Goal: Obtain resource: Obtain resource

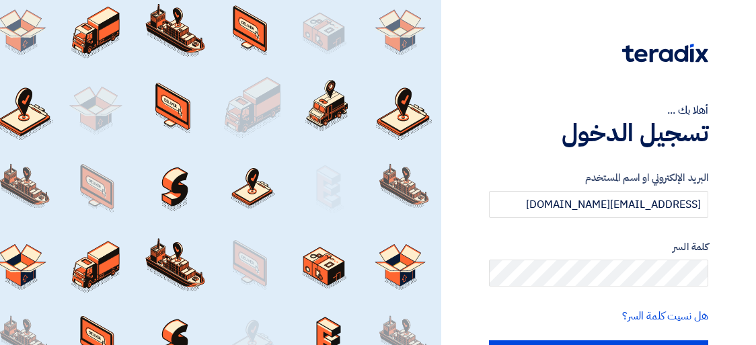
scroll to position [35, 0]
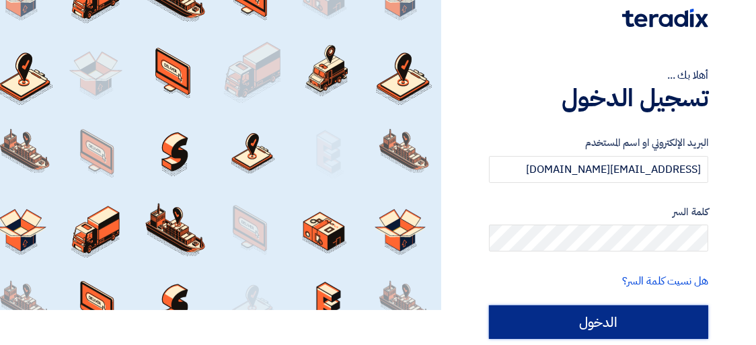
click at [505, 319] on input "الدخول" at bounding box center [598, 322] width 219 height 34
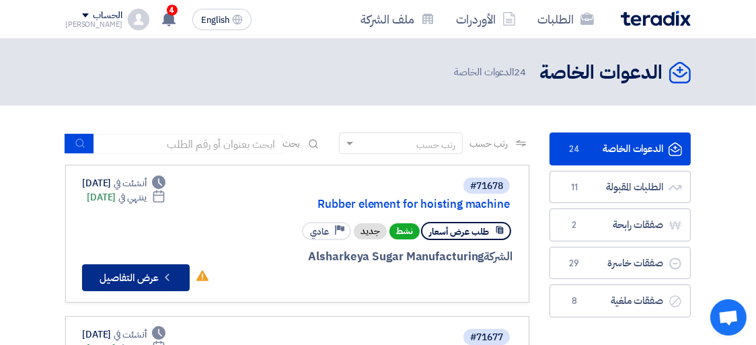
click at [141, 279] on button "Check details عرض التفاصيل" at bounding box center [136, 277] width 108 height 27
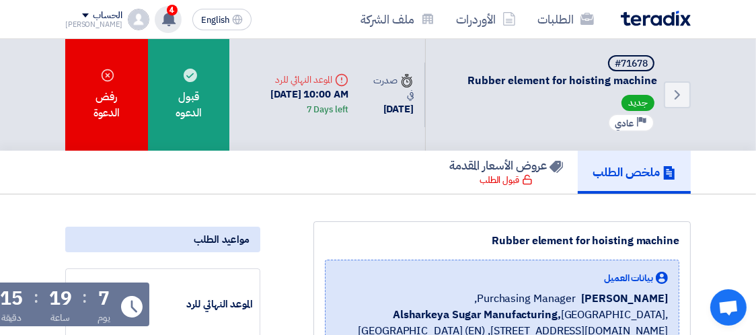
click at [162, 17] on use at bounding box center [168, 18] width 13 height 15
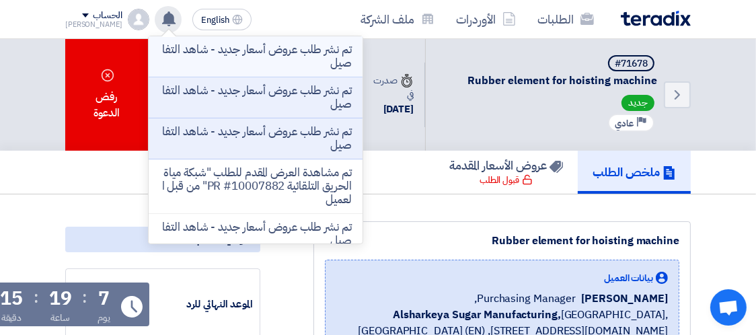
click at [219, 48] on p "تم نشر طلب عروض أسعار جديد - شاهد التفاصيل" at bounding box center [255, 56] width 192 height 27
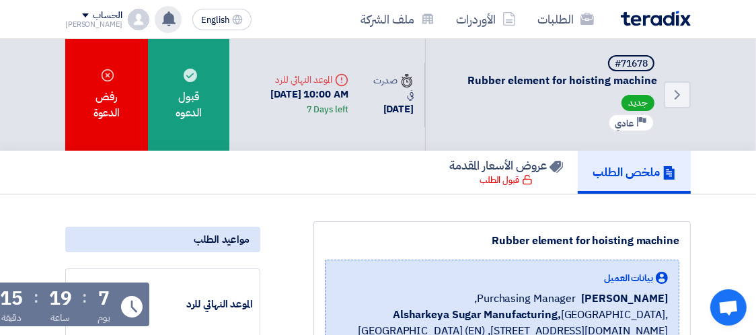
click at [161, 20] on icon at bounding box center [168, 18] width 15 height 15
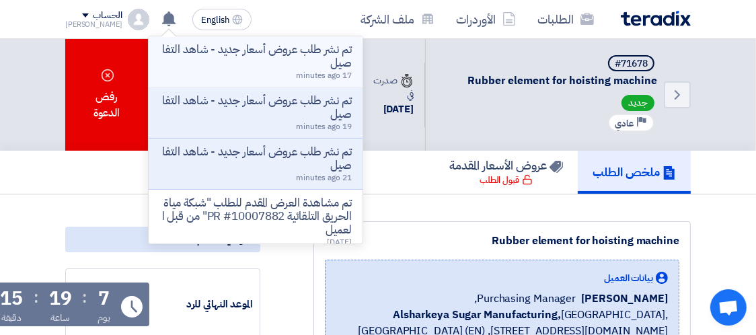
click at [188, 52] on p "تم نشر طلب عروض أسعار جديد - شاهد التفاصيل" at bounding box center [255, 56] width 192 height 27
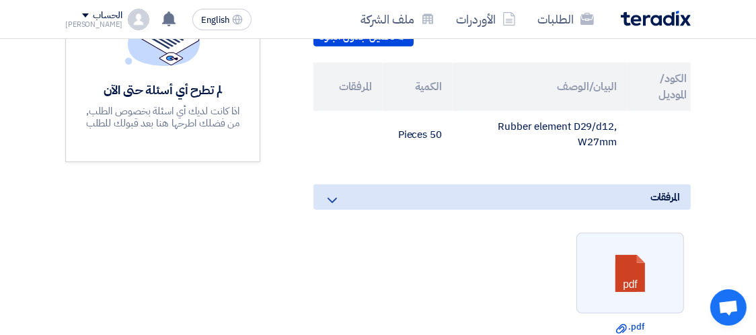
scroll to position [0, -34]
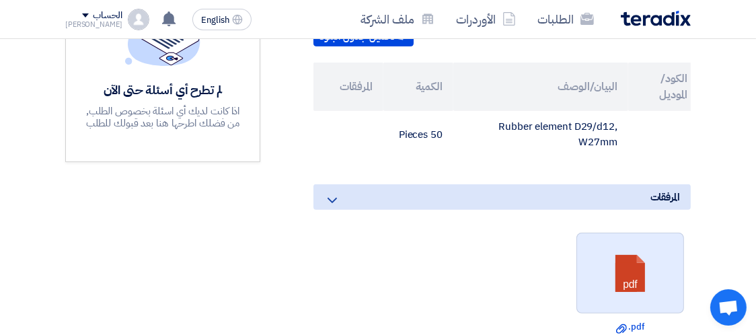
click at [594, 269] on link at bounding box center [631, 273] width 108 height 81
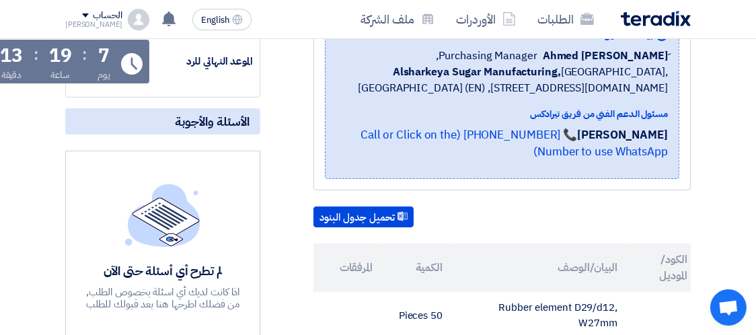
scroll to position [247, 0]
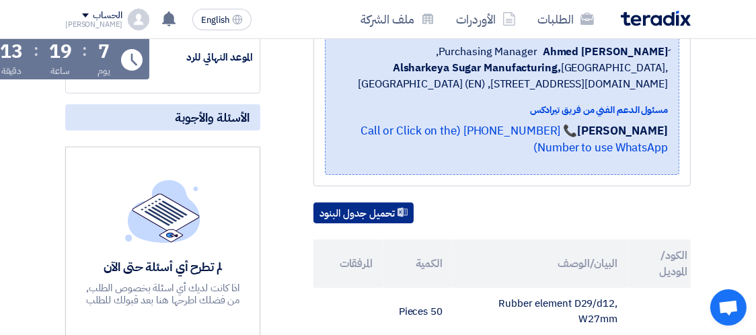
click at [368, 219] on button "تحميل جدول البنود" at bounding box center [364, 214] width 100 height 22
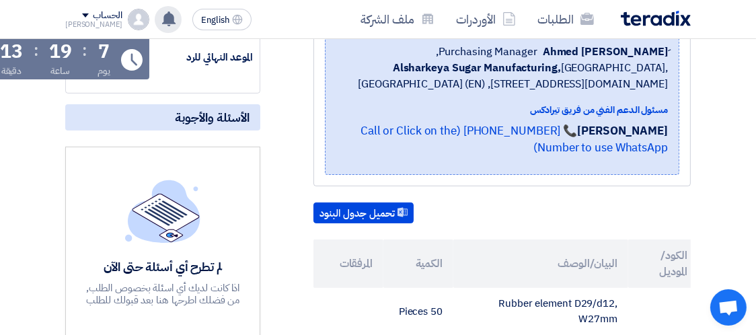
click at [162, 19] on use at bounding box center [168, 18] width 13 height 15
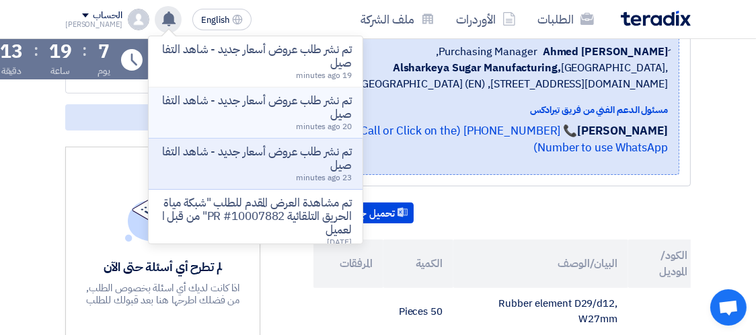
click at [193, 101] on p "تم نشر طلب عروض أسعار جديد - شاهد التفاصيل" at bounding box center [255, 107] width 192 height 27
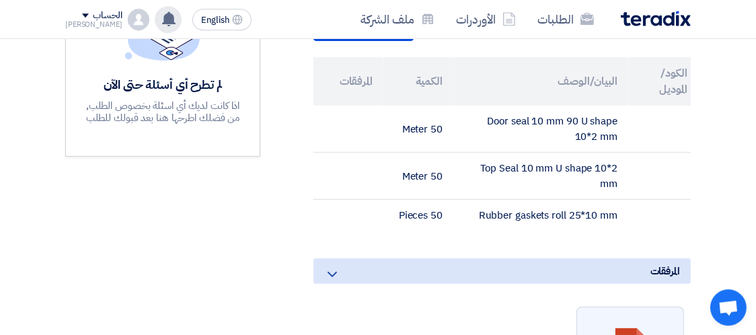
scroll to position [424, 0]
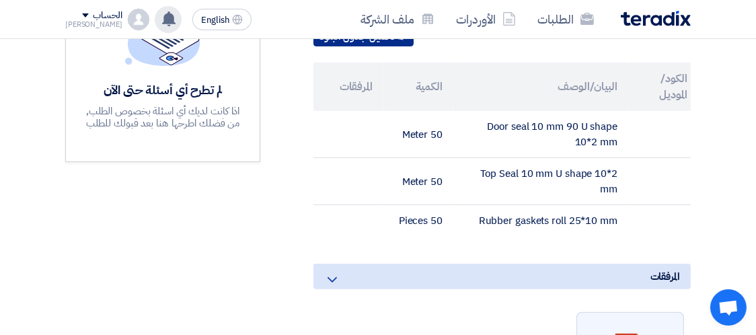
click at [345, 47] on button "تحميل جدول البنود" at bounding box center [364, 37] width 100 height 22
click at [162, 18] on use at bounding box center [168, 18] width 13 height 15
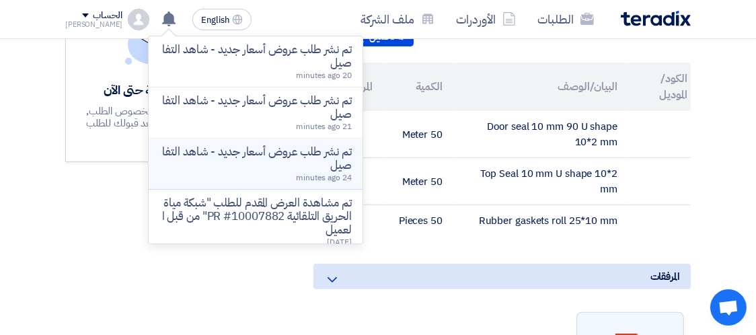
click at [227, 153] on p "تم نشر طلب عروض أسعار جديد - شاهد التفاصيل" at bounding box center [255, 158] width 192 height 27
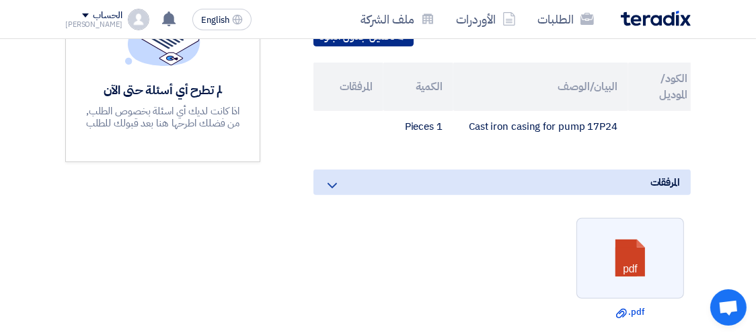
click at [326, 47] on button "تحميل جدول البنود" at bounding box center [364, 37] width 100 height 22
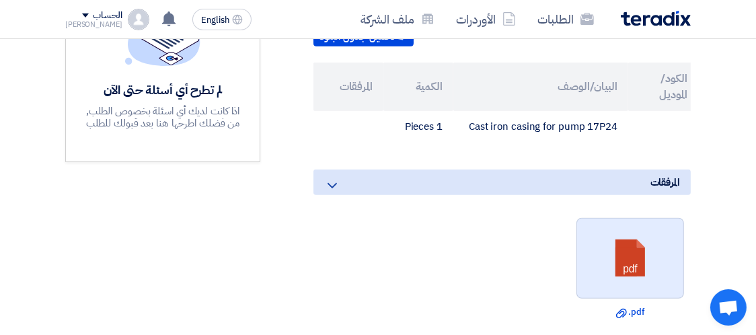
click at [603, 277] on link at bounding box center [631, 259] width 108 height 81
